Goal: Check status

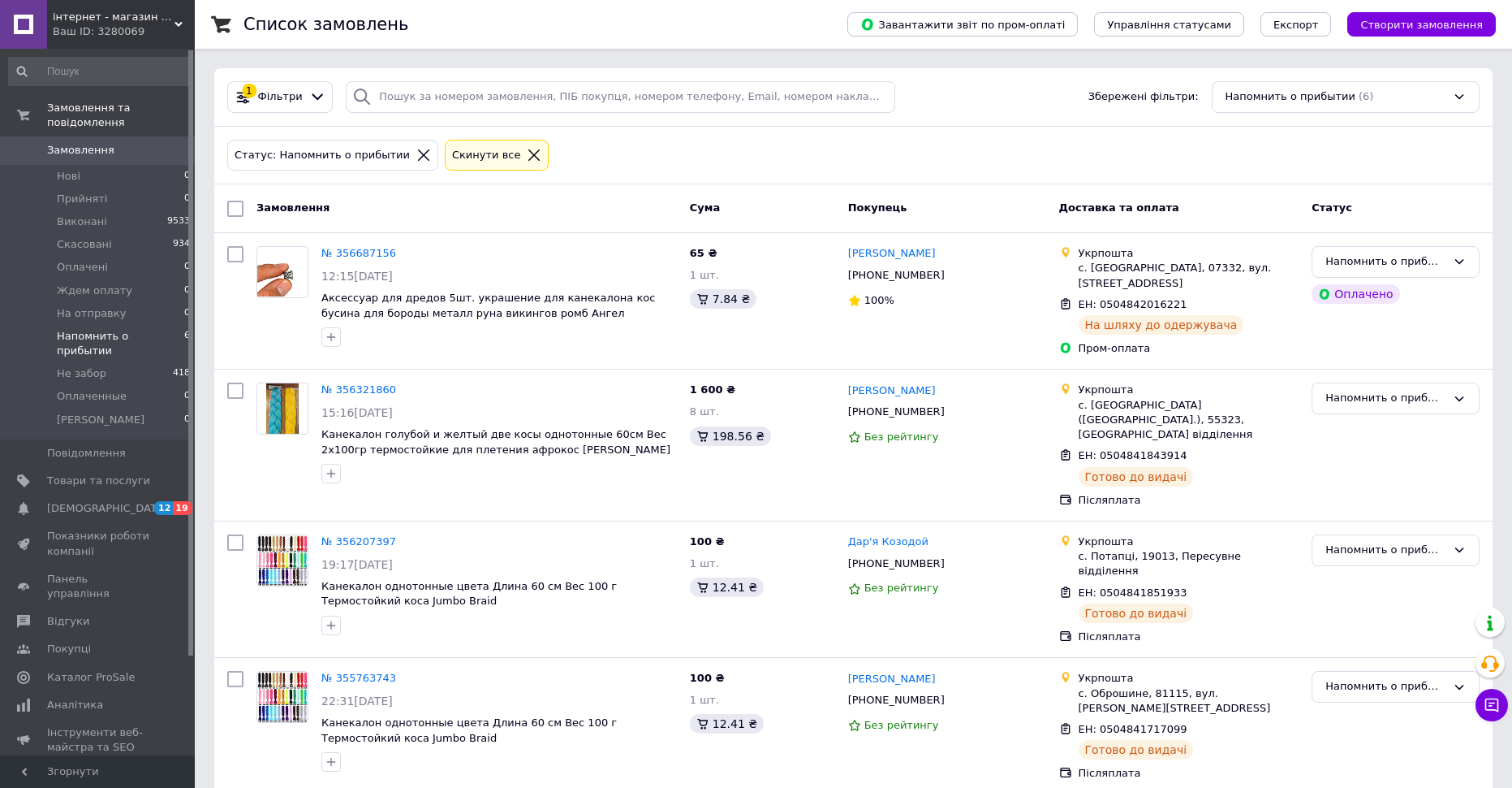
click at [629, 157] on div "Статус: Напомнить о прибытии Cкинути все" at bounding box center [854, 155] width 1259 height 38
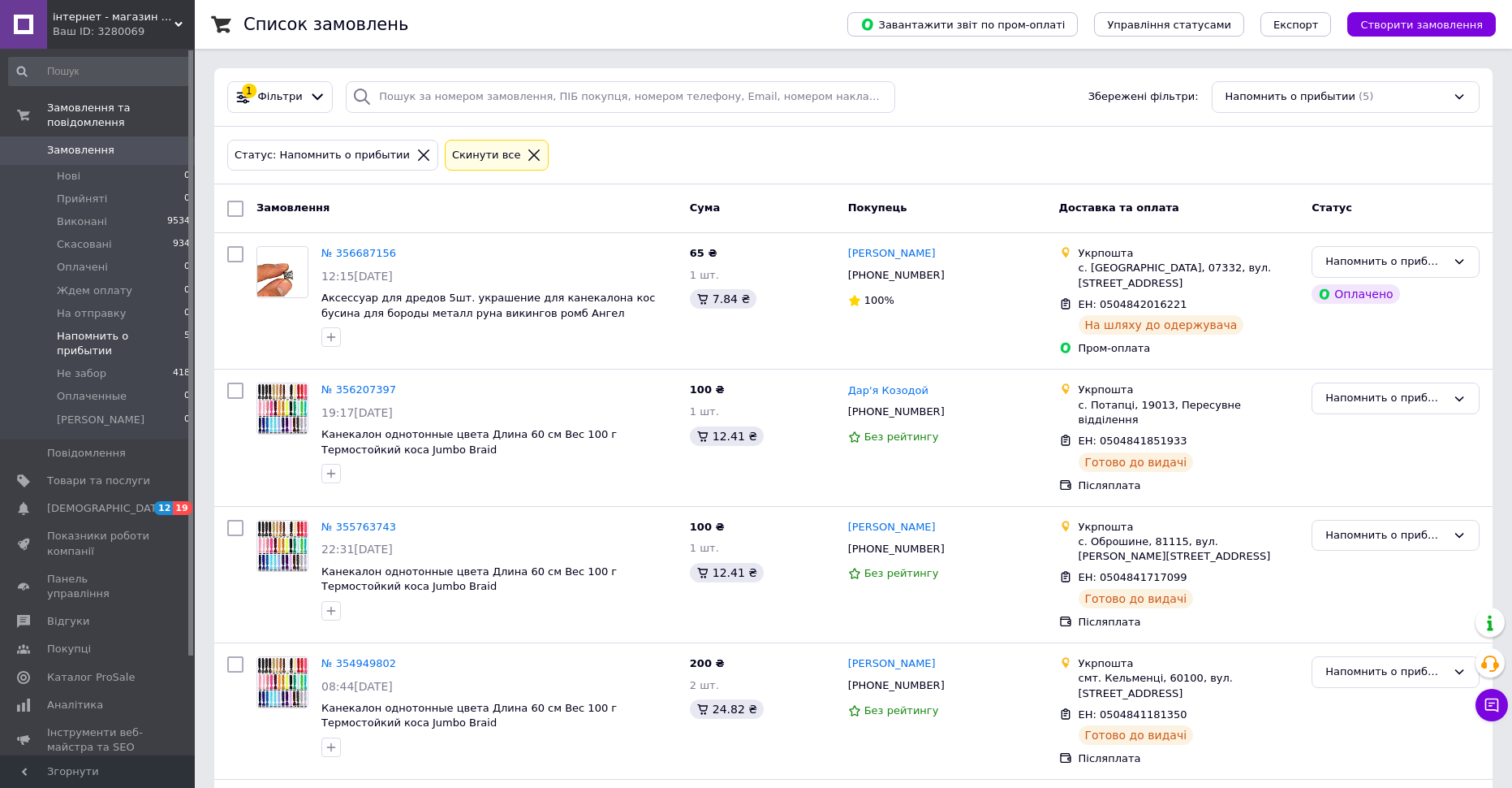
click at [552, 139] on div "Статус: Напомнить о прибытии Cкинути все" at bounding box center [854, 155] width 1259 height 38
